Goal: Information Seeking & Learning: Check status

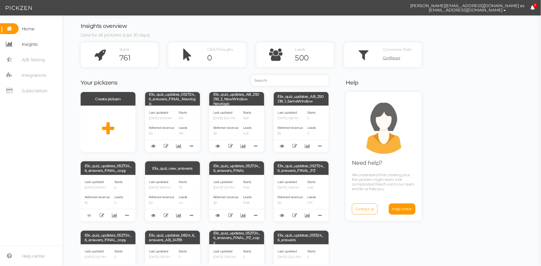
drag, startPoint x: 40, startPoint y: 45, endPoint x: 60, endPoint y: 44, distance: 20.2
click at [40, 45] on link "Insights" at bounding box center [31, 44] width 62 height 11
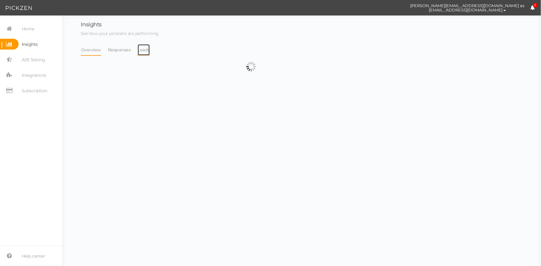
click at [141, 51] on link "Leads" at bounding box center [143, 50] width 13 height 12
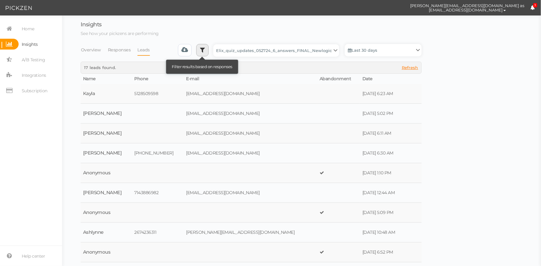
click at [207, 53] on link at bounding box center [202, 50] width 12 height 12
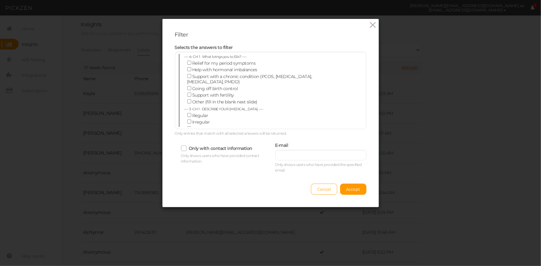
click at [413, 60] on div "Filter Selects the answers to filter ---- 4- CH 1 · What brings you to Elix? --…" at bounding box center [270, 133] width 541 height 266
click at [368, 26] on icon at bounding box center [372, 24] width 9 height 9
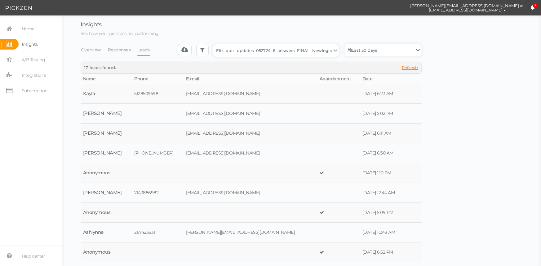
click at [295, 51] on select "Backup_2020010 backup_20200106 Elix Quiz PopUp Elix_quiz Elix_quiz [OLD] Elix_q…" at bounding box center [276, 50] width 126 height 12
select select "4896"
click at [215, 44] on select "Backup_2020010 backup_20200106 Elix Quiz PopUp Elix_quiz Elix_quiz [OLD] Elix_q…" at bounding box center [276, 50] width 126 height 12
select select "4896"
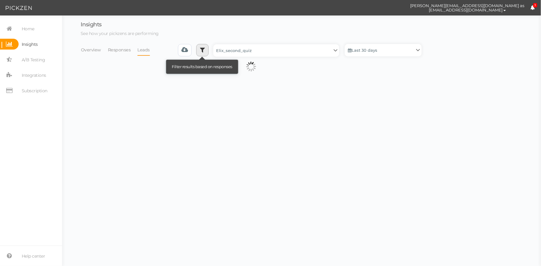
click at [204, 53] on icon at bounding box center [202, 50] width 5 height 6
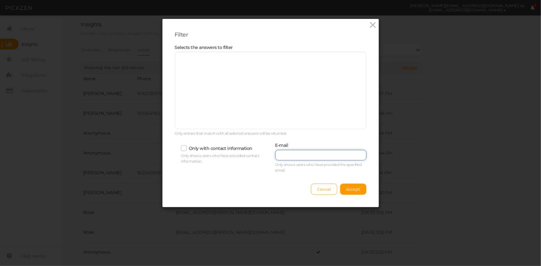
paste input "[EMAIL_ADDRESS][DOMAIN_NAME]"
drag, startPoint x: 302, startPoint y: 157, endPoint x: 342, endPoint y: 196, distance: 55.5
click at [303, 157] on input "text" at bounding box center [320, 155] width 91 height 11
type input "[EMAIL_ADDRESS][DOMAIN_NAME]"
click at [346, 190] on span "Accept" at bounding box center [353, 189] width 14 height 5
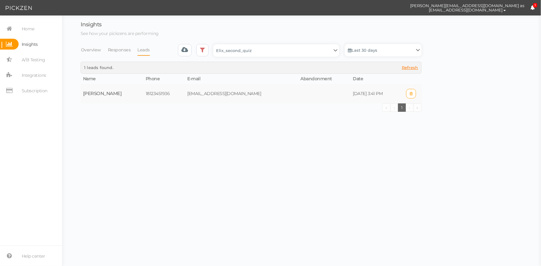
click at [319, 95] on td at bounding box center [324, 94] width 52 height 20
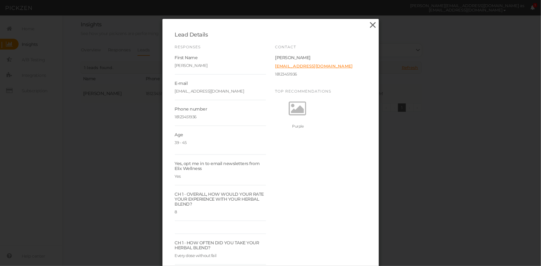
click at [373, 27] on icon at bounding box center [372, 24] width 9 height 9
